Goal: Check status: Verify the current state of an ongoing process or item

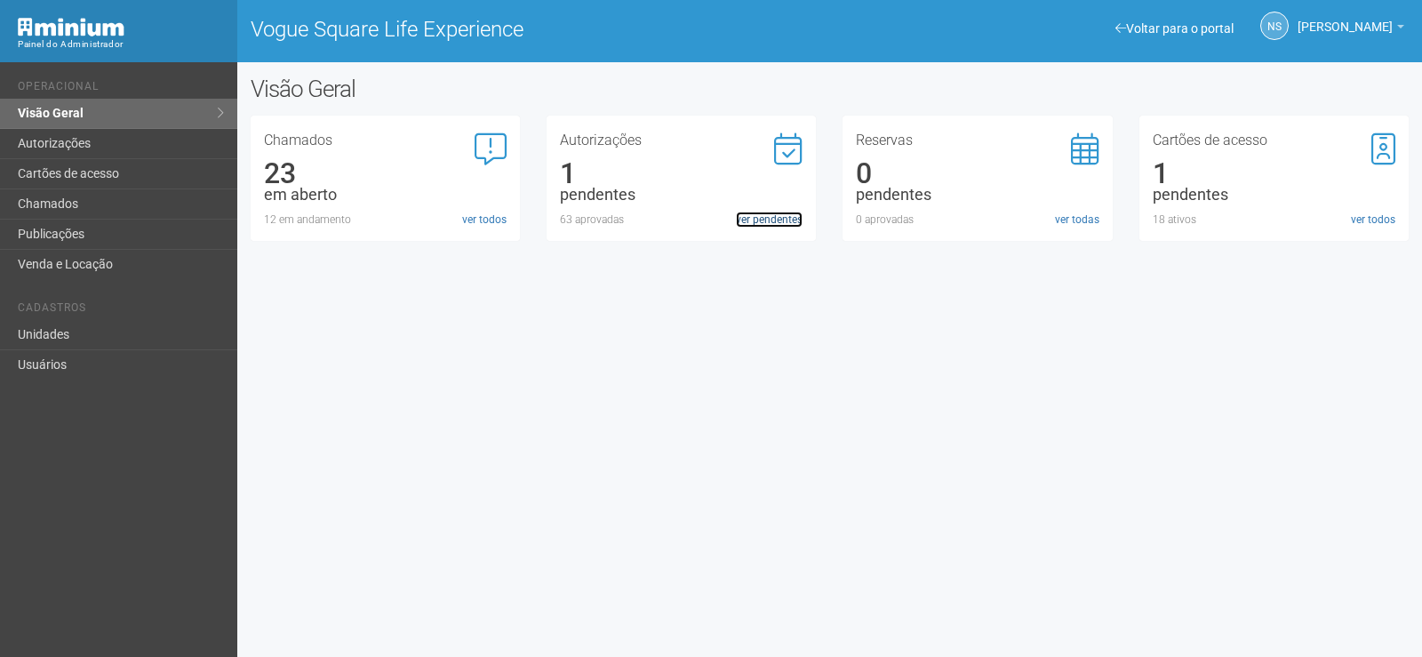
click at [762, 217] on link "ver pendentes" at bounding box center [769, 219] width 67 height 16
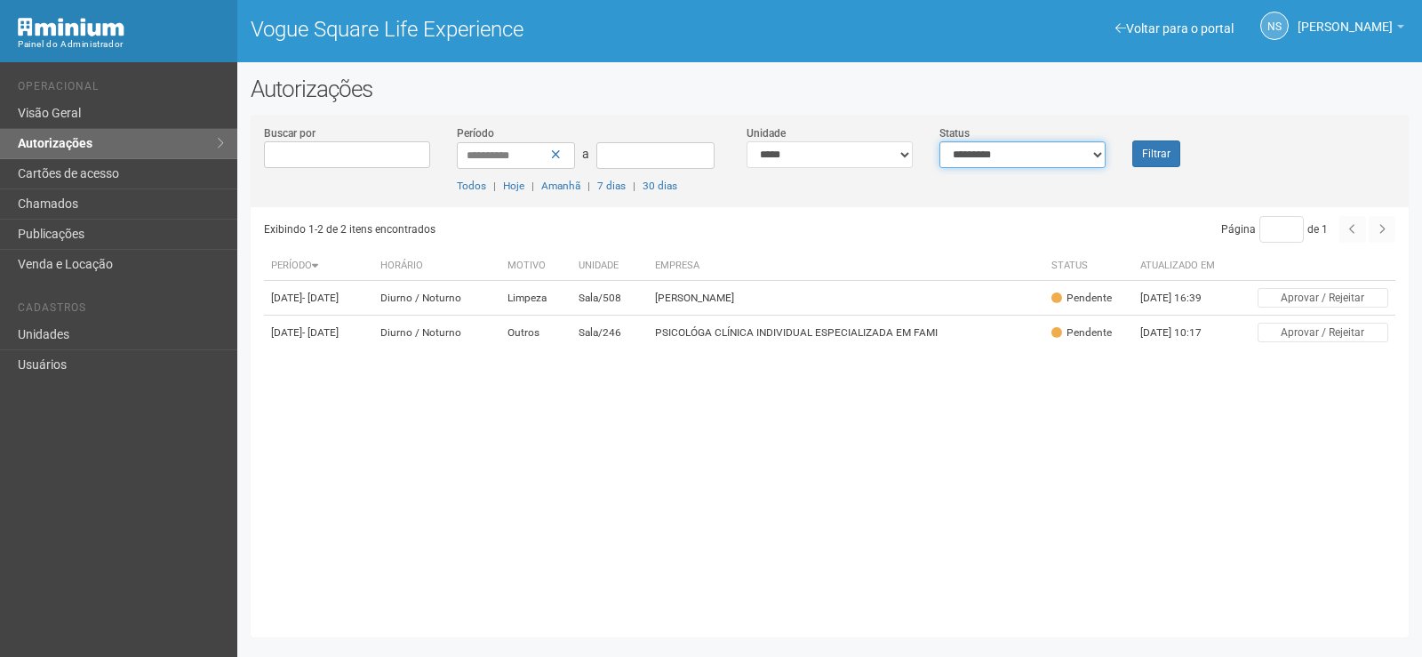
click at [994, 146] on select "**********" at bounding box center [1022, 154] width 166 height 27
select select "*"
click at [939, 141] on select "**********" at bounding box center [1022, 154] width 166 height 27
click at [1171, 153] on button "Filtrar" at bounding box center [1156, 153] width 48 height 27
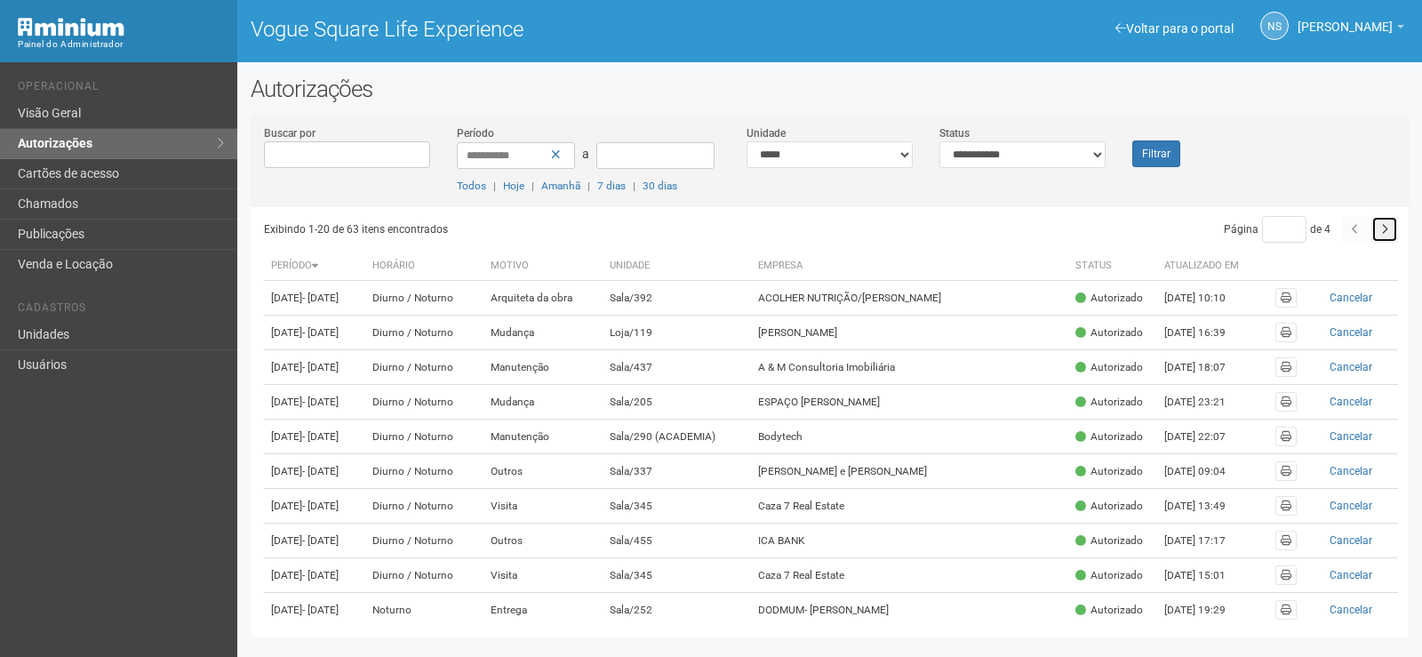
click at [1388, 230] on button "button" at bounding box center [1384, 229] width 27 height 27
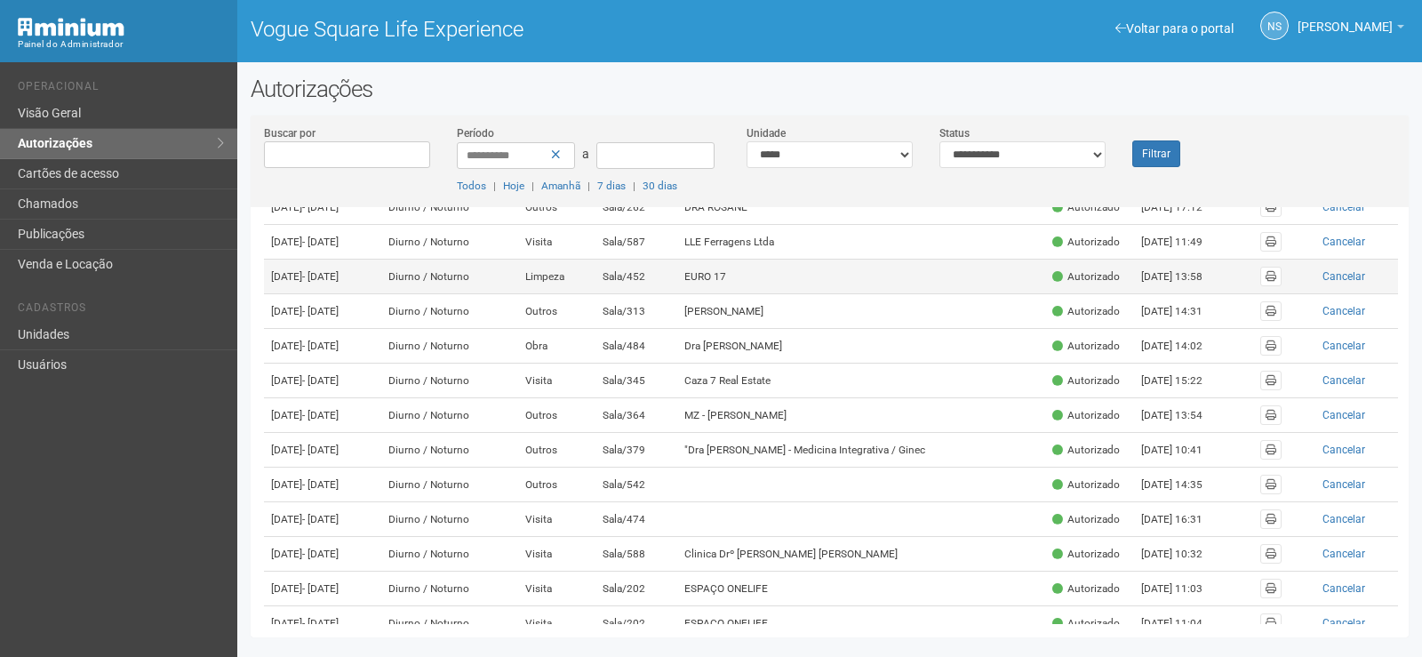
scroll to position [267, 0]
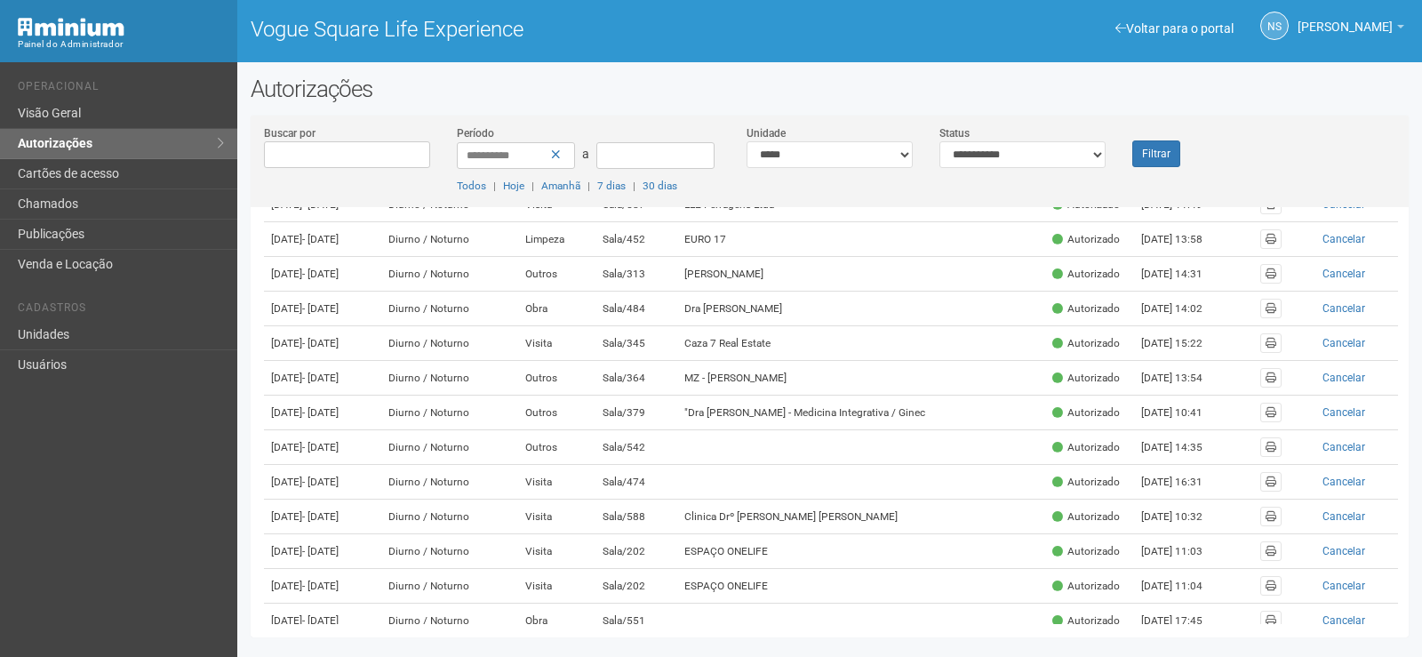
click at [666, 188] on td "Sala/262" at bounding box center [636, 170] width 82 height 35
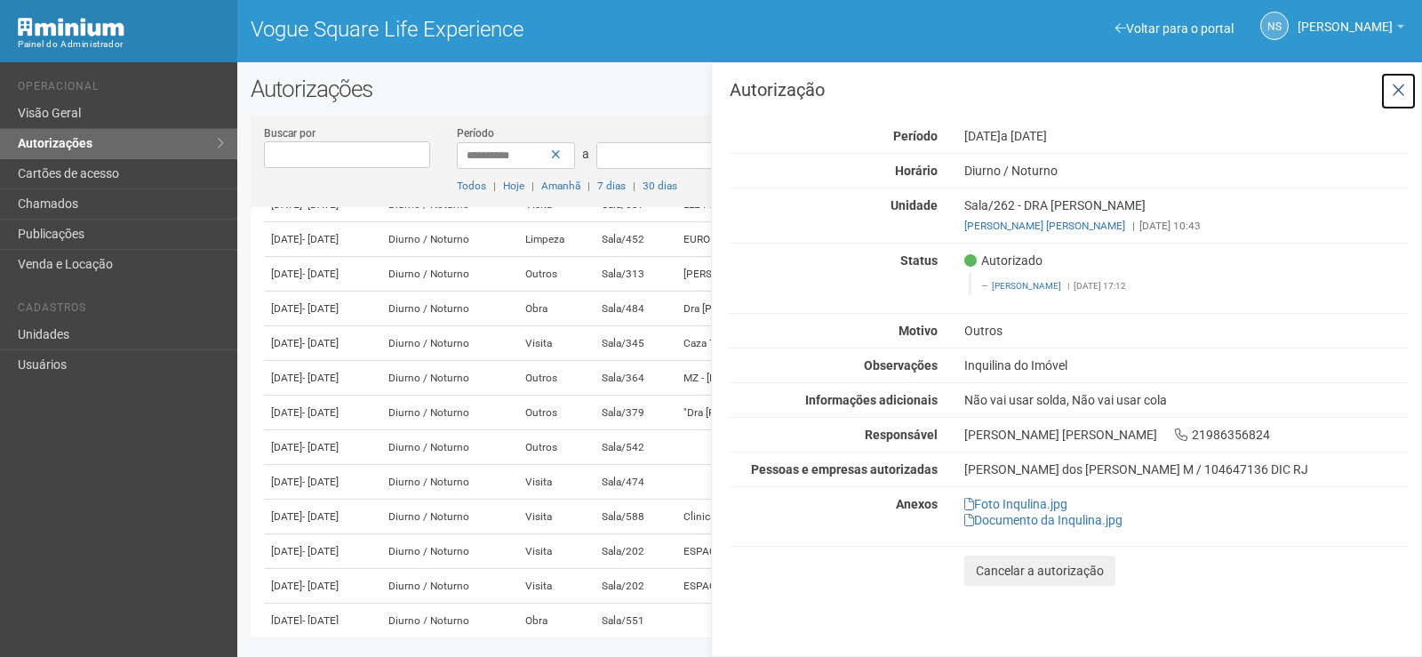
click at [1409, 85] on button at bounding box center [1398, 91] width 36 height 38
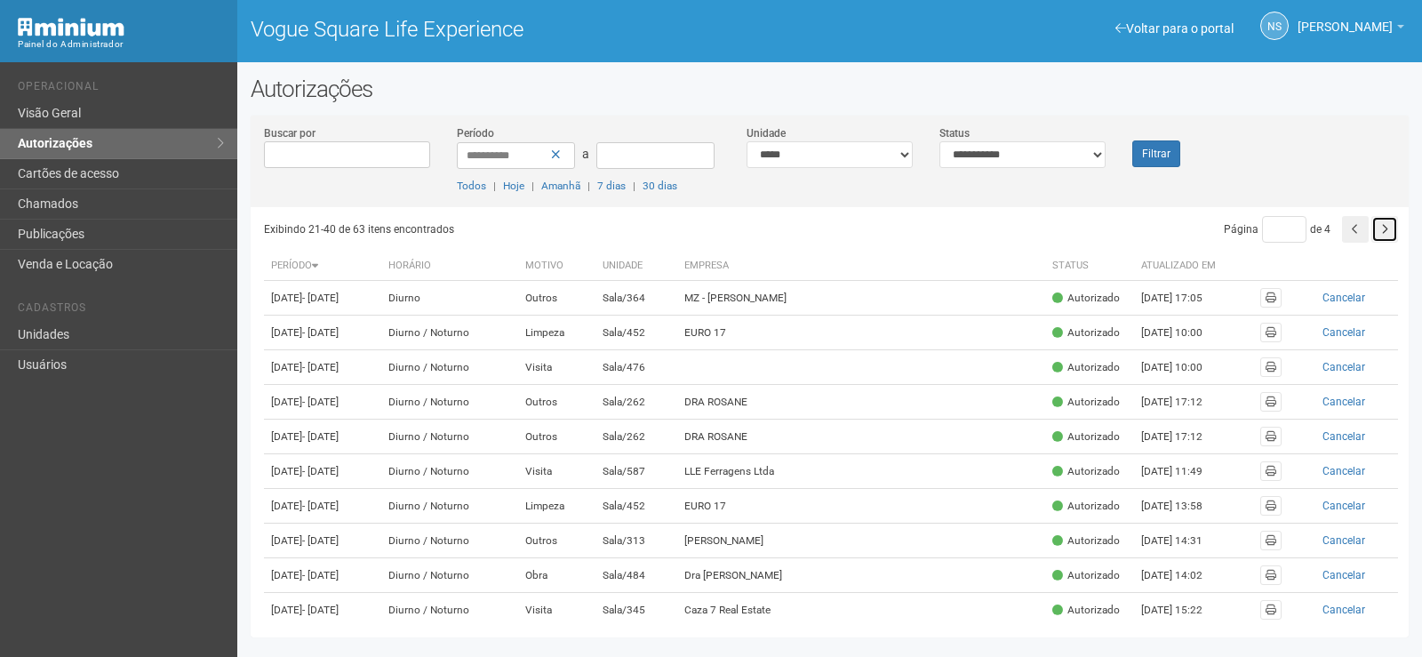
click at [1385, 233] on button "button" at bounding box center [1384, 229] width 27 height 27
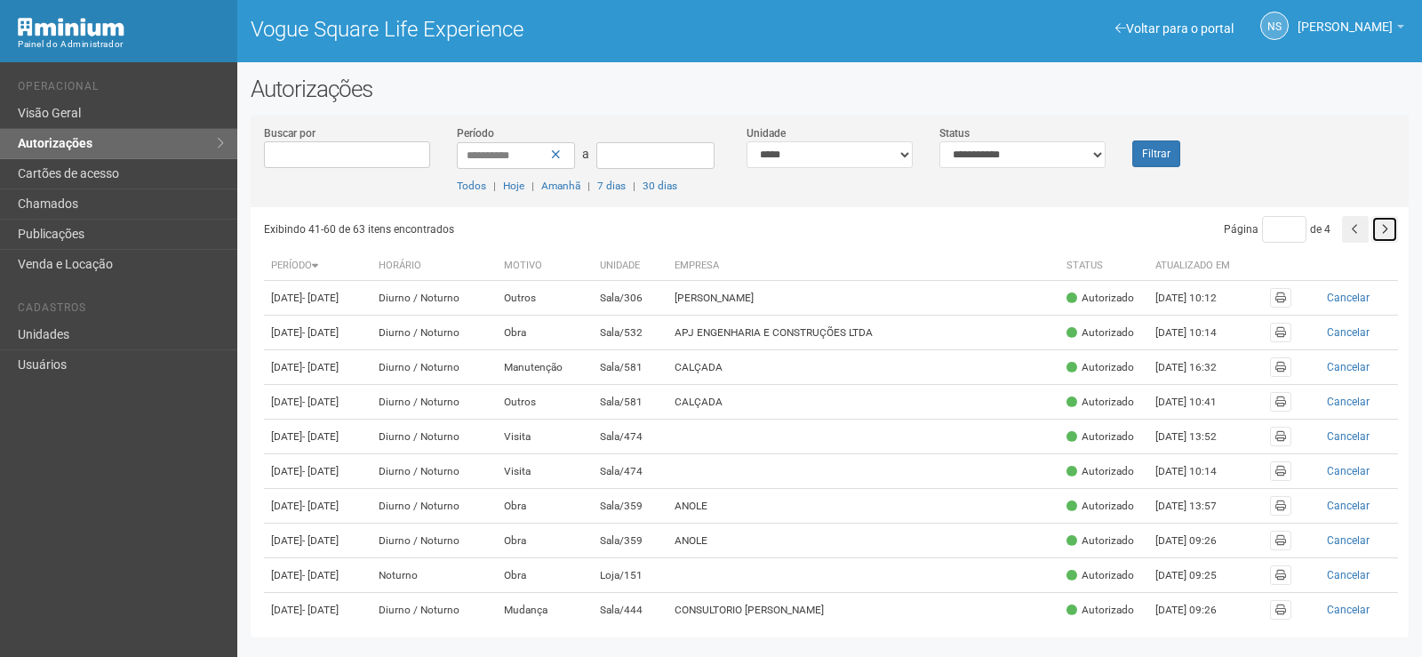
click at [1386, 243] on button "button" at bounding box center [1384, 229] width 27 height 27
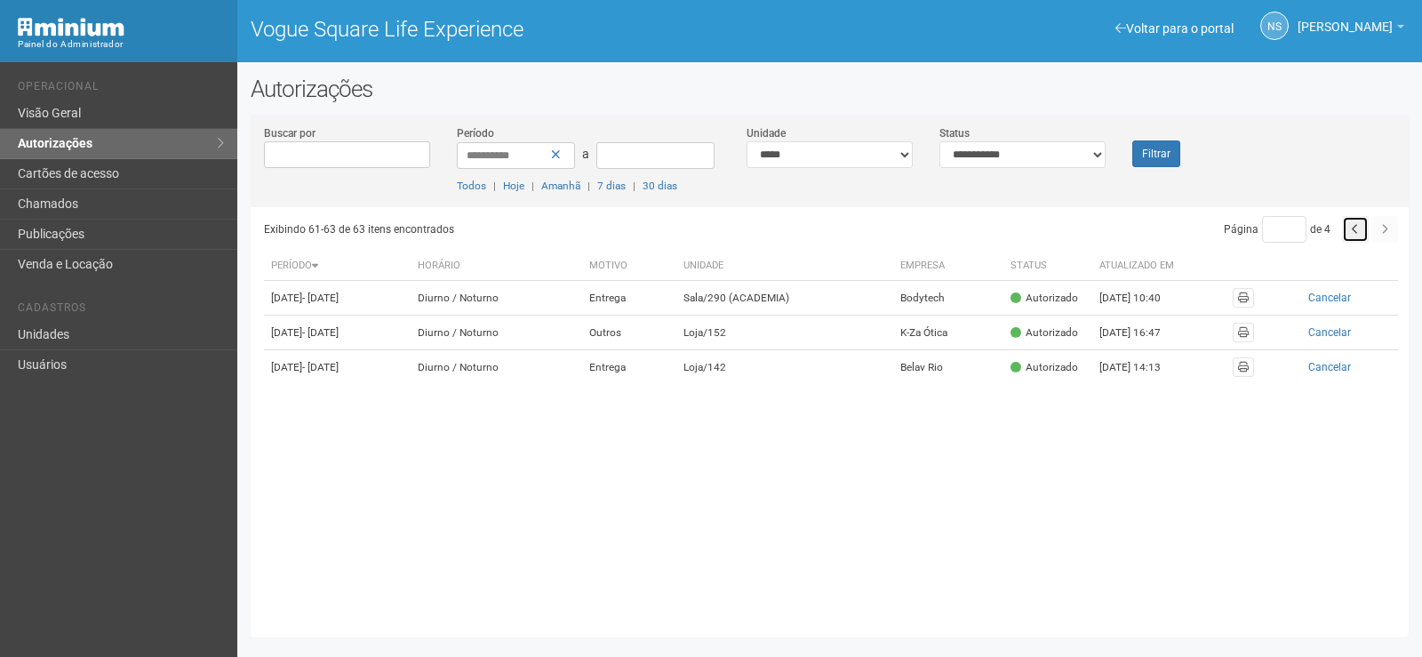
click at [1349, 235] on button "button" at bounding box center [1355, 229] width 27 height 27
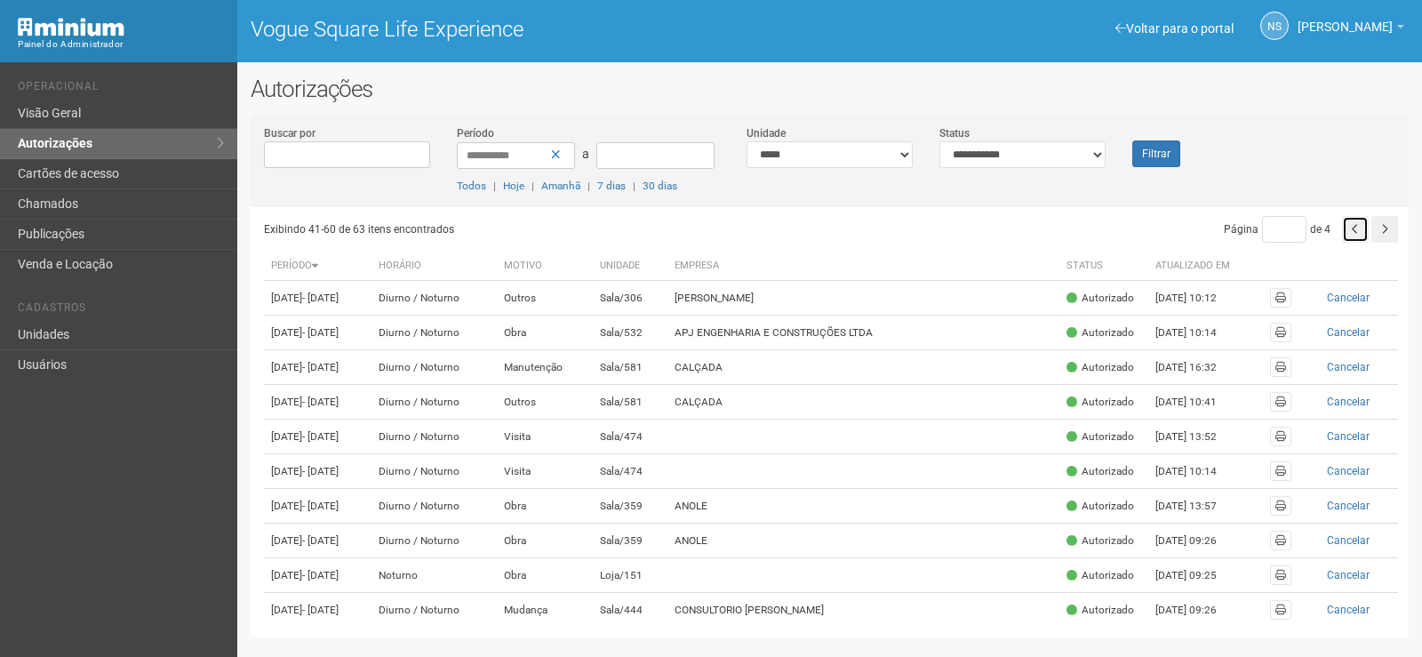
drag, startPoint x: 0, startPoint y: 0, endPoint x: 1349, endPoint y: 235, distance: 1369.3
click at [1349, 235] on button "button" at bounding box center [1355, 229] width 27 height 27
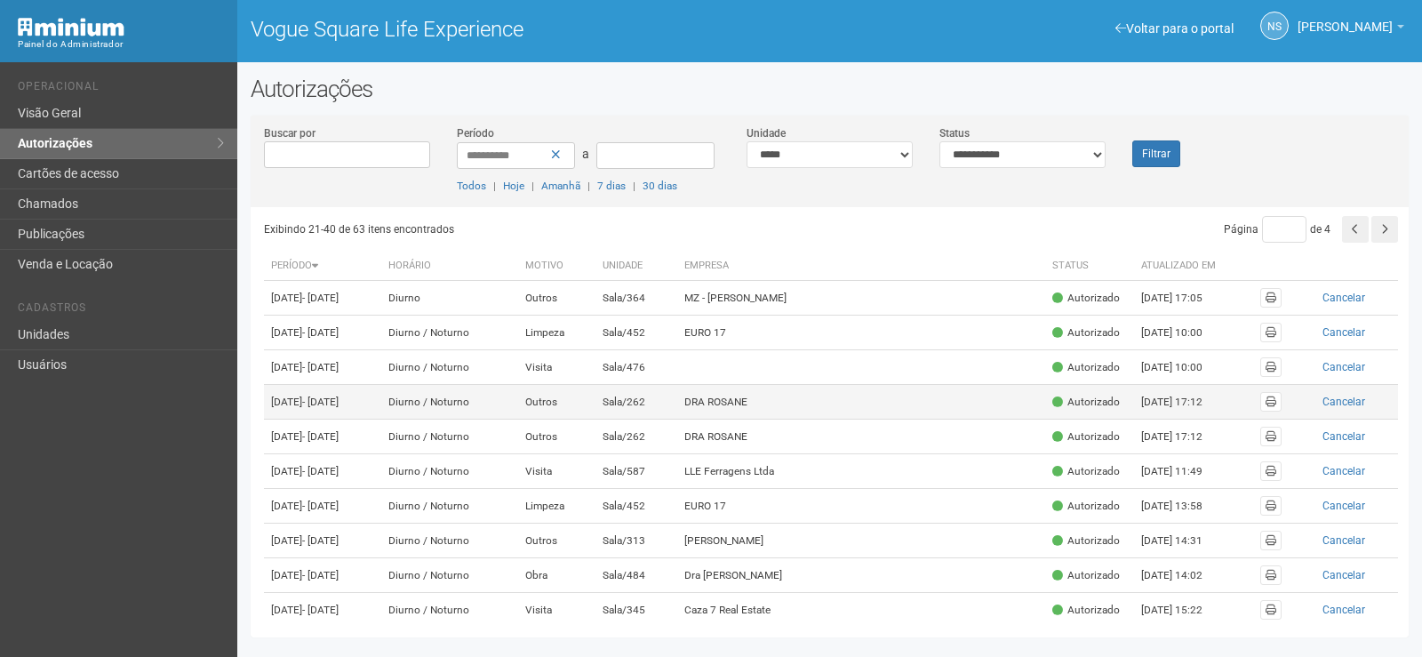
click at [777, 419] on td "DRA ROSANE" at bounding box center [861, 402] width 368 height 35
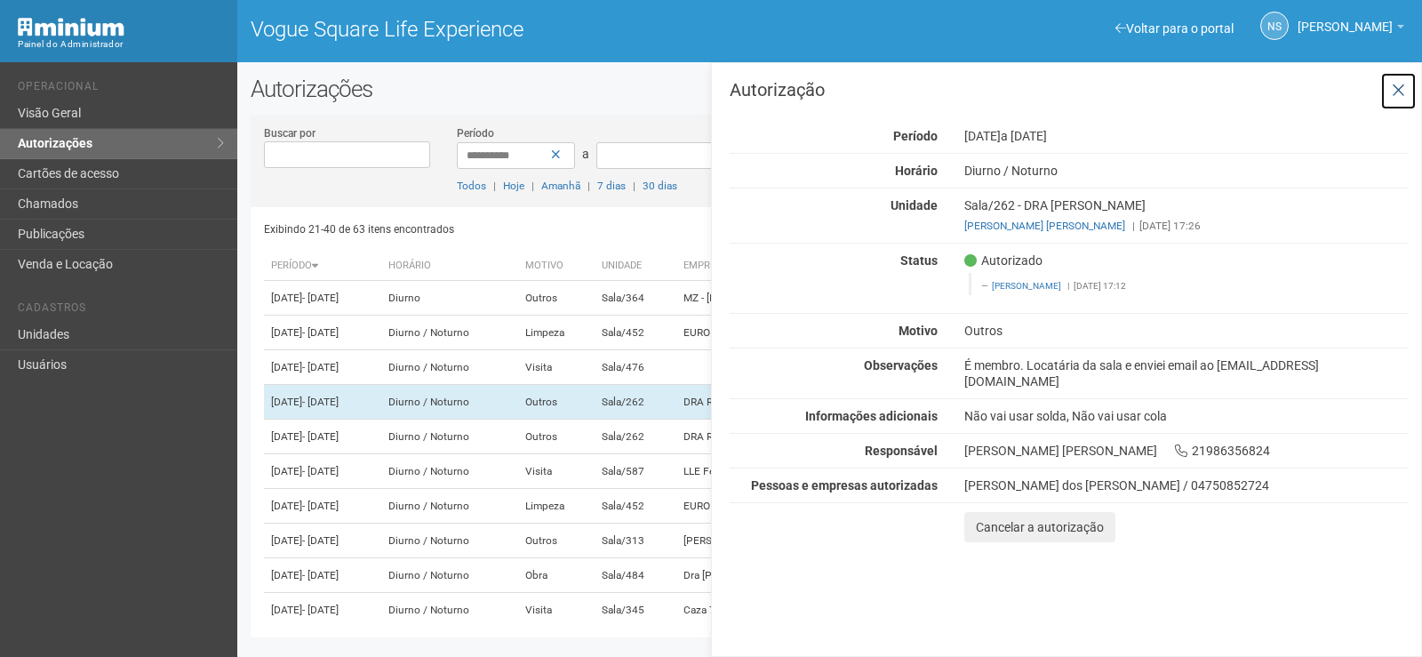
click at [1396, 93] on icon at bounding box center [1398, 91] width 13 height 18
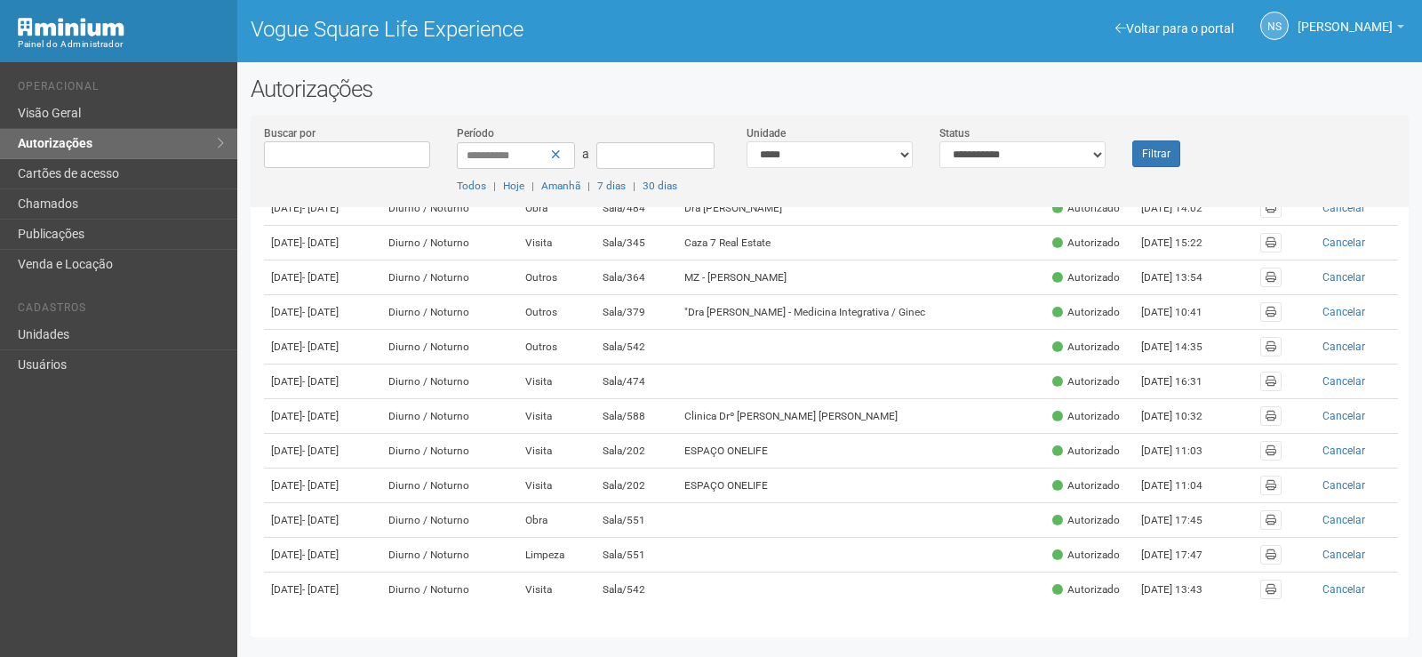
scroll to position [581, 0]
